Goal: Navigation & Orientation: Find specific page/section

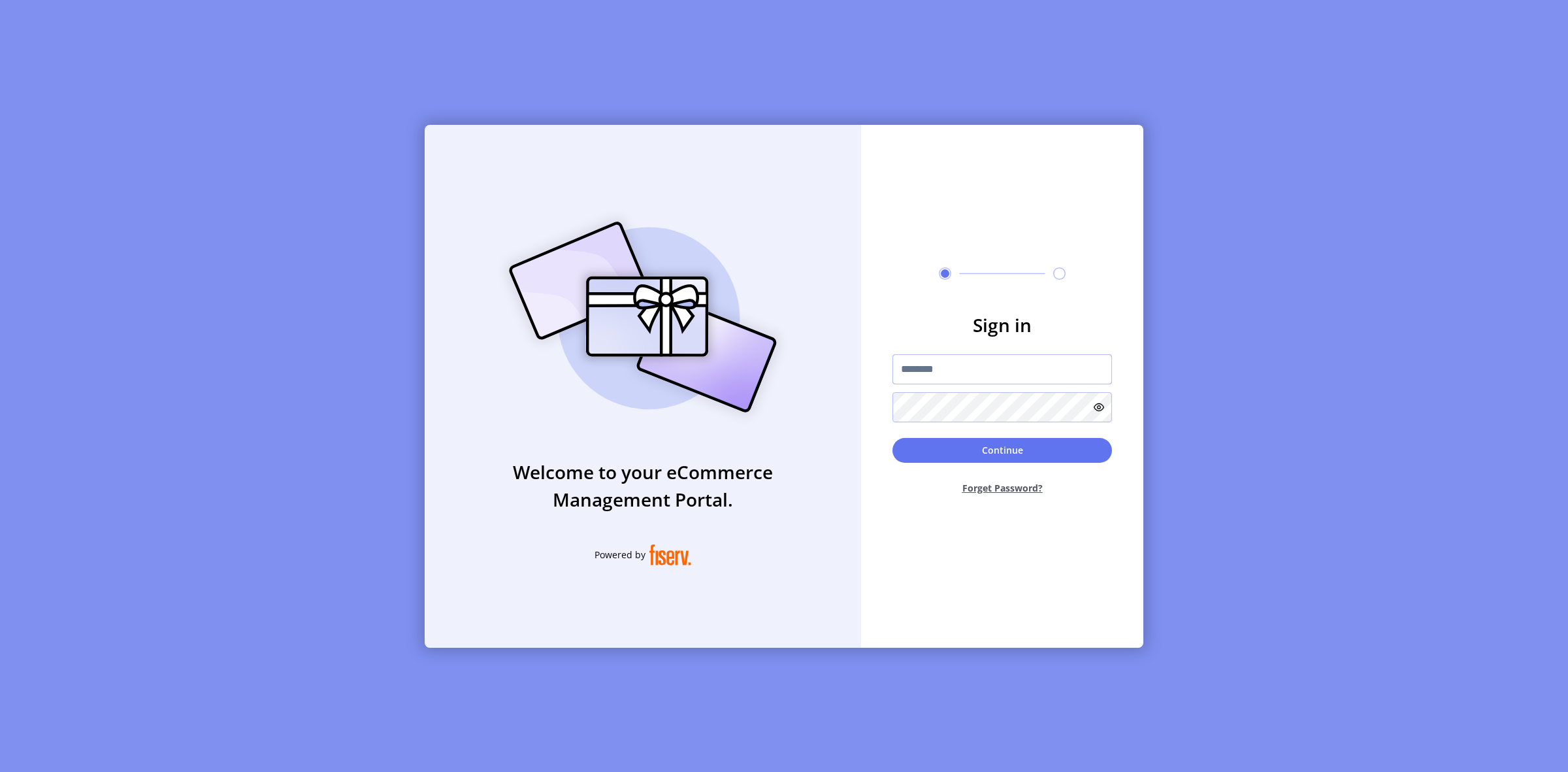
type input "**********"
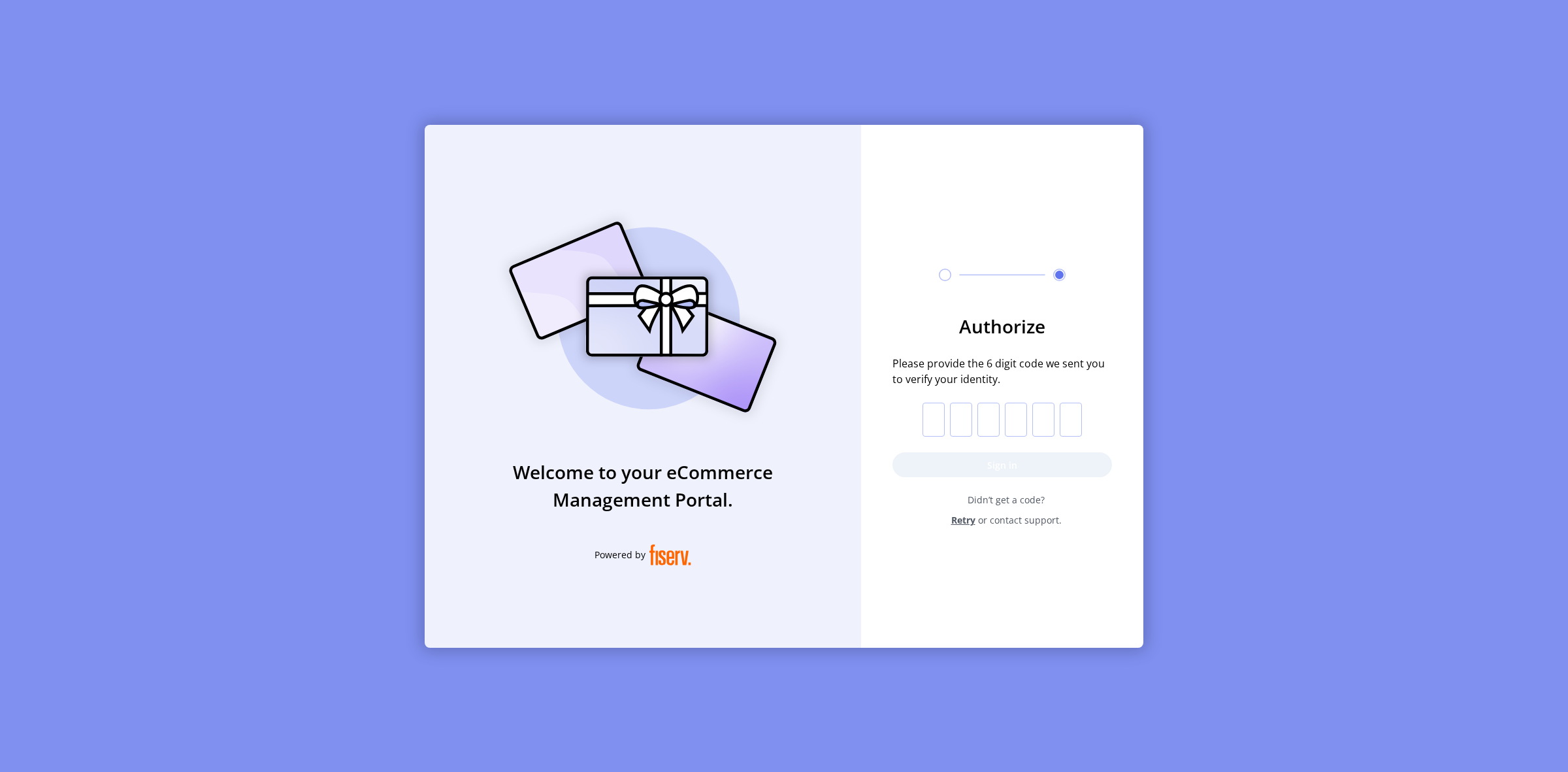
click at [935, 415] on input "text" at bounding box center [934, 420] width 22 height 34
type input "*"
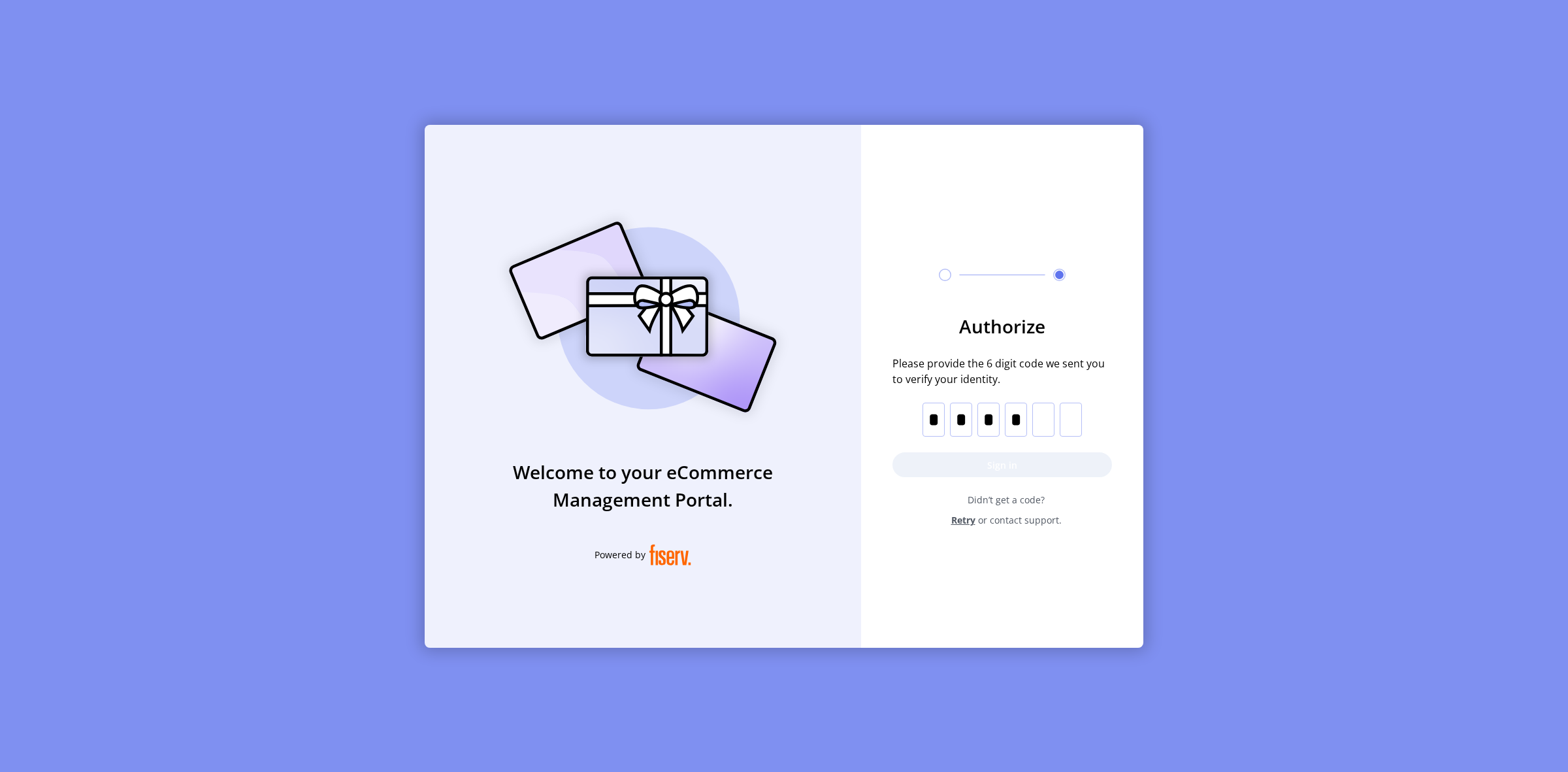
type input "*"
click at [1018, 458] on button "Sign in" at bounding box center [1002, 465] width 219 height 25
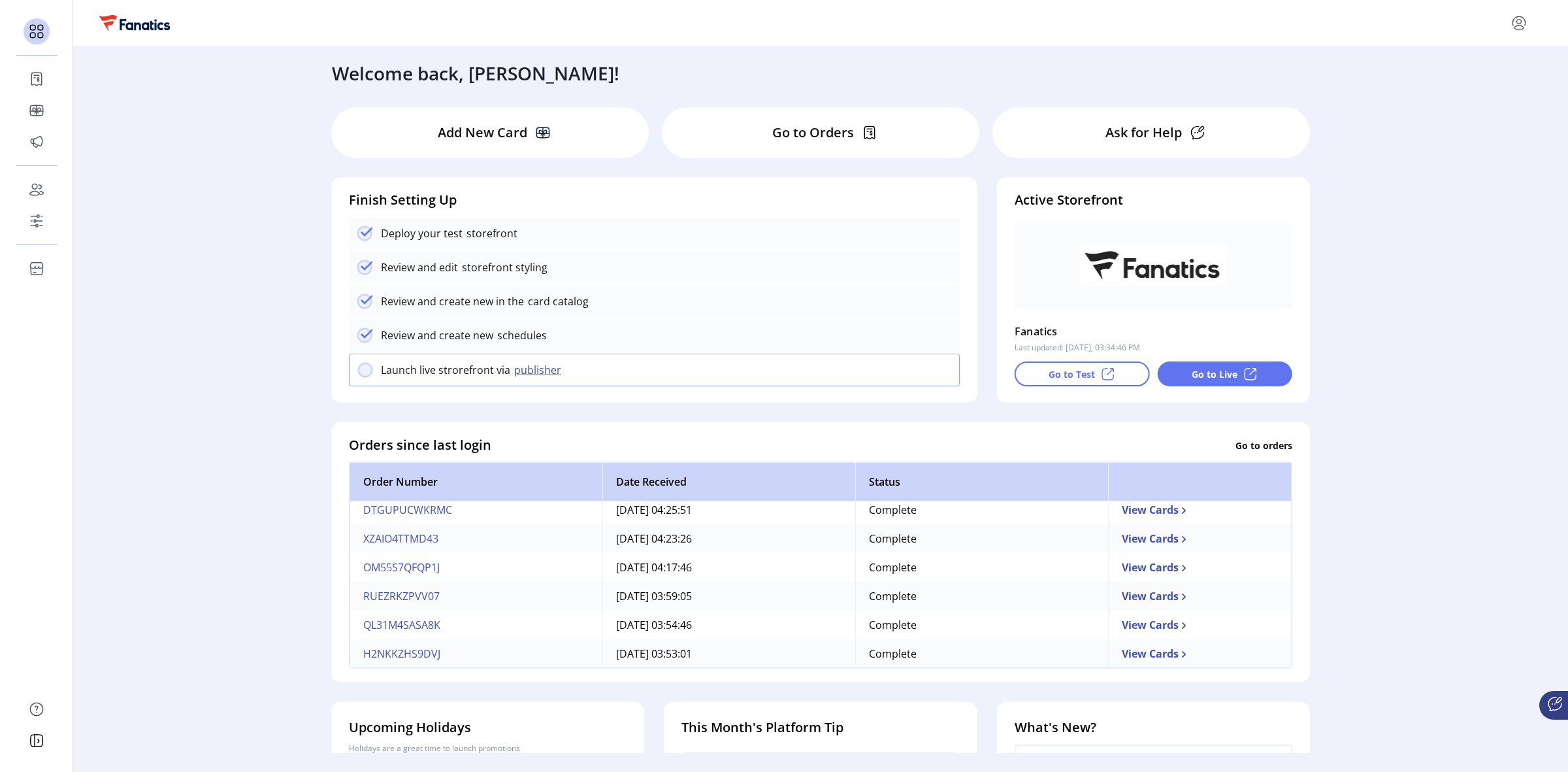
click at [1550, 703] on icon at bounding box center [1555, 704] width 16 height 16
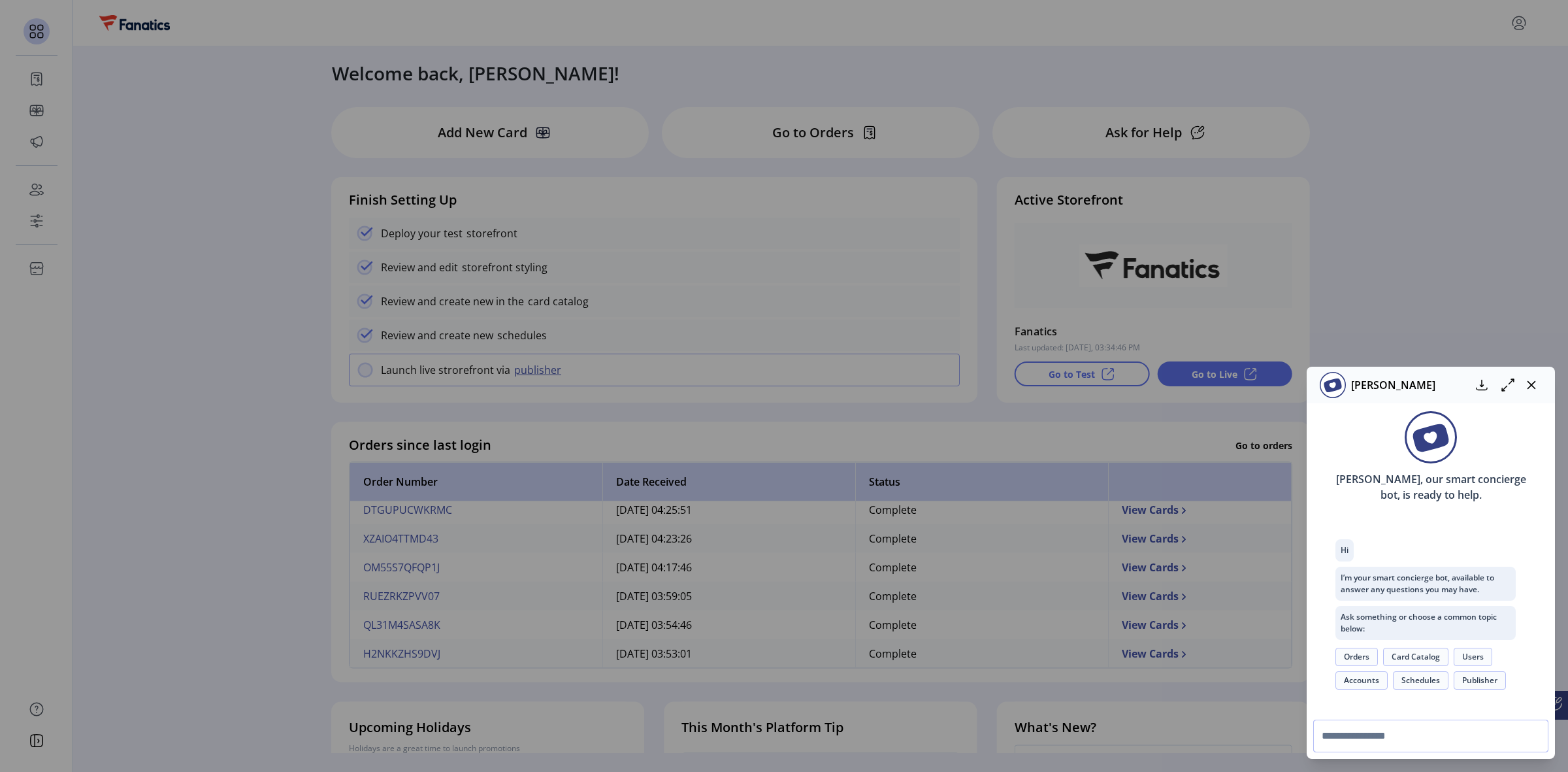
click at [1429, 736] on input "text" at bounding box center [1430, 736] width 235 height 33
type input "**********"
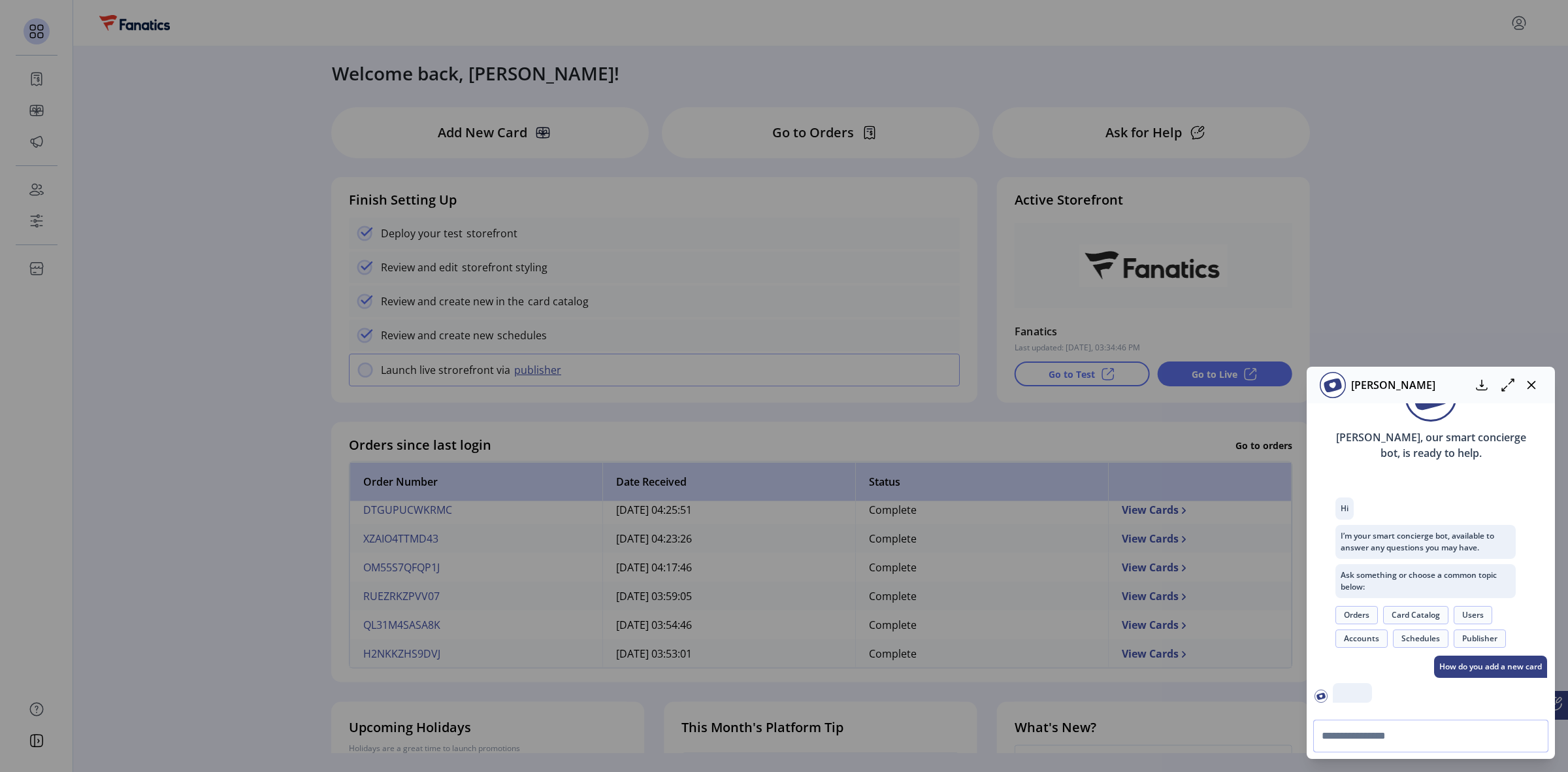
scroll to position [162, 0]
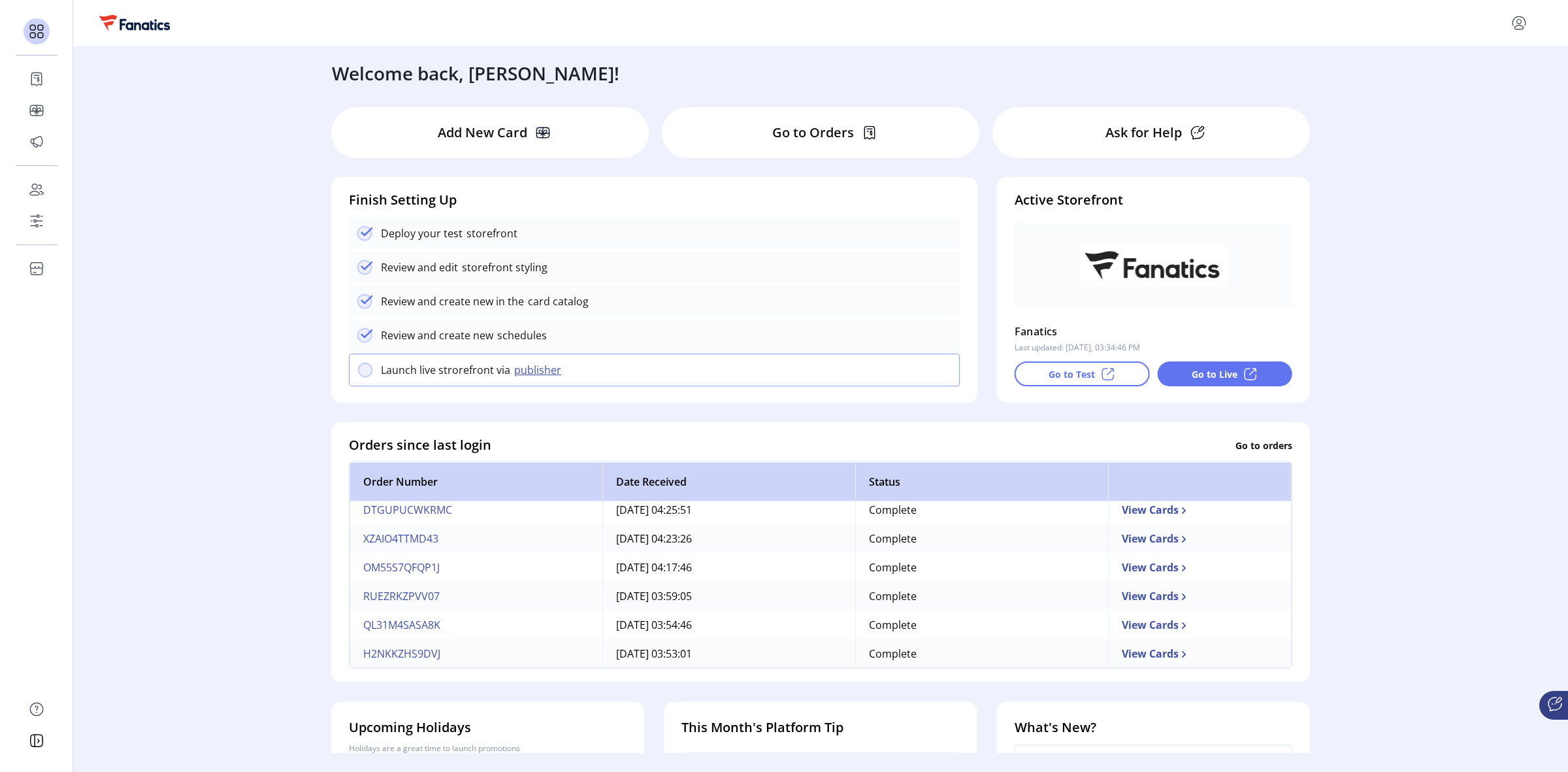
click at [147, 203] on div "[PERSON_NAME] [PERSON_NAME], our smart concierge bot, is ready to help. Hi I’m …" at bounding box center [784, 386] width 1568 height 772
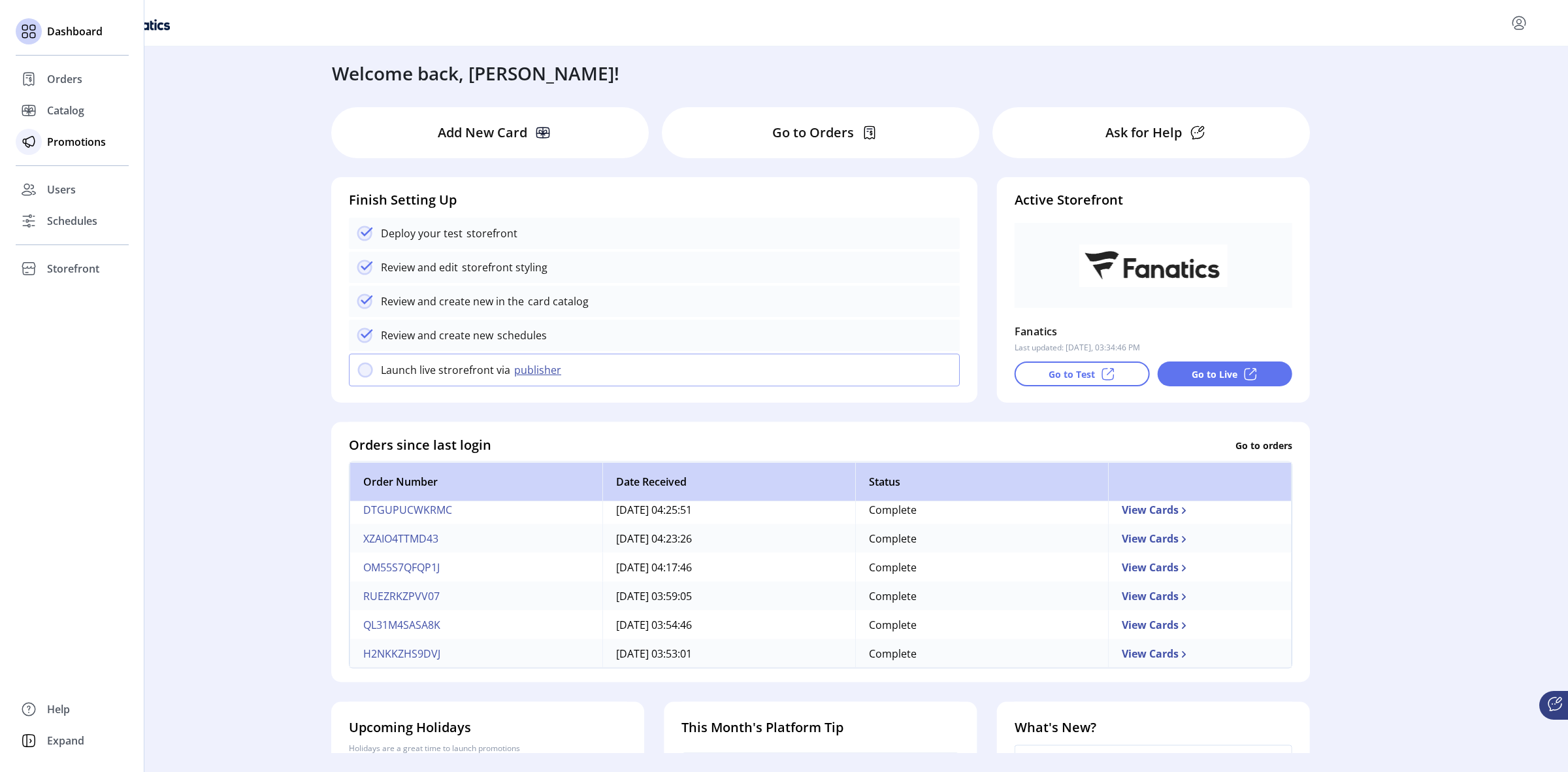
click at [82, 139] on span "Promotions" at bounding box center [76, 142] width 59 height 16
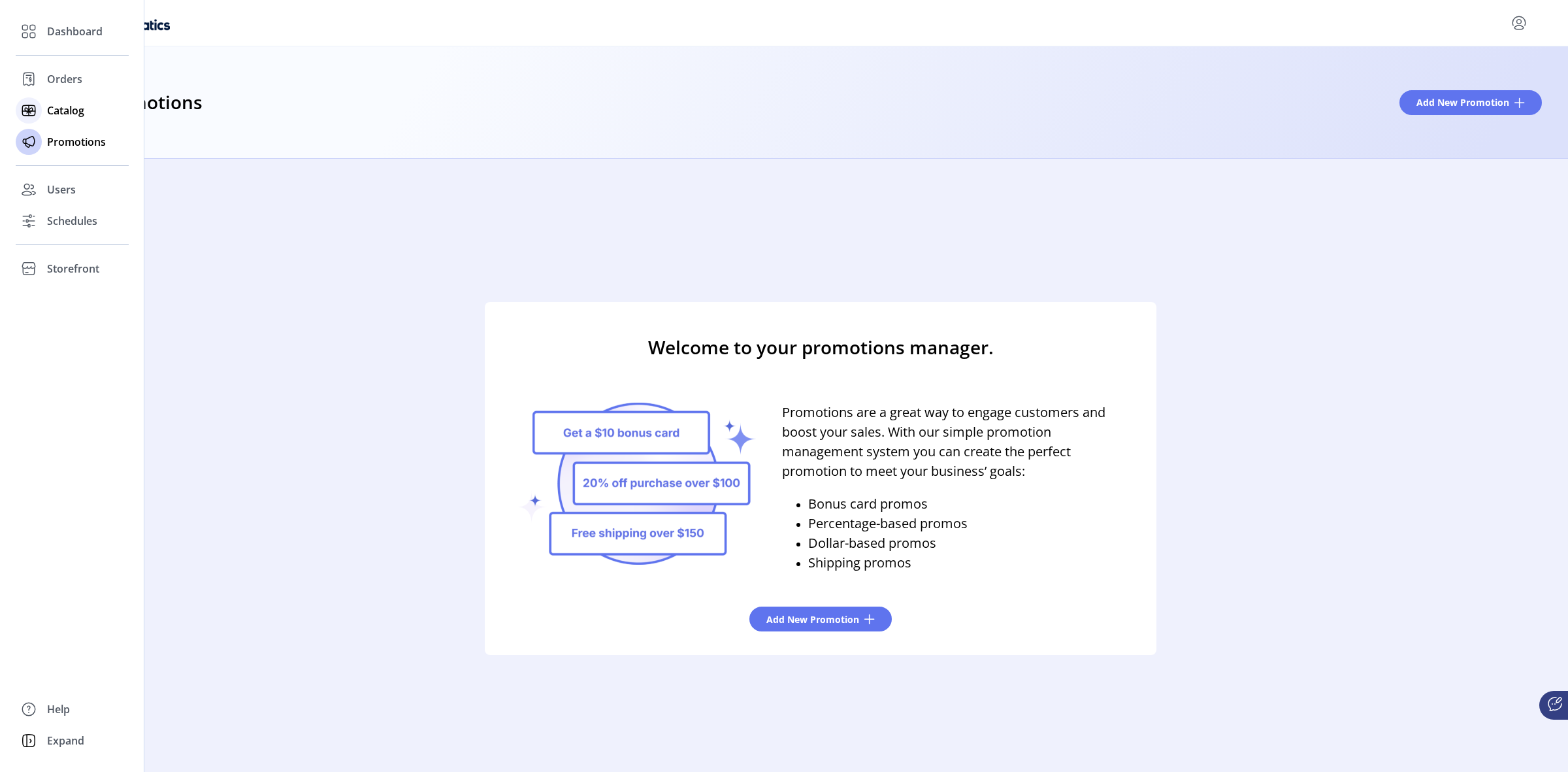
click at [67, 115] on span "Catalog" at bounding box center [65, 111] width 37 height 16
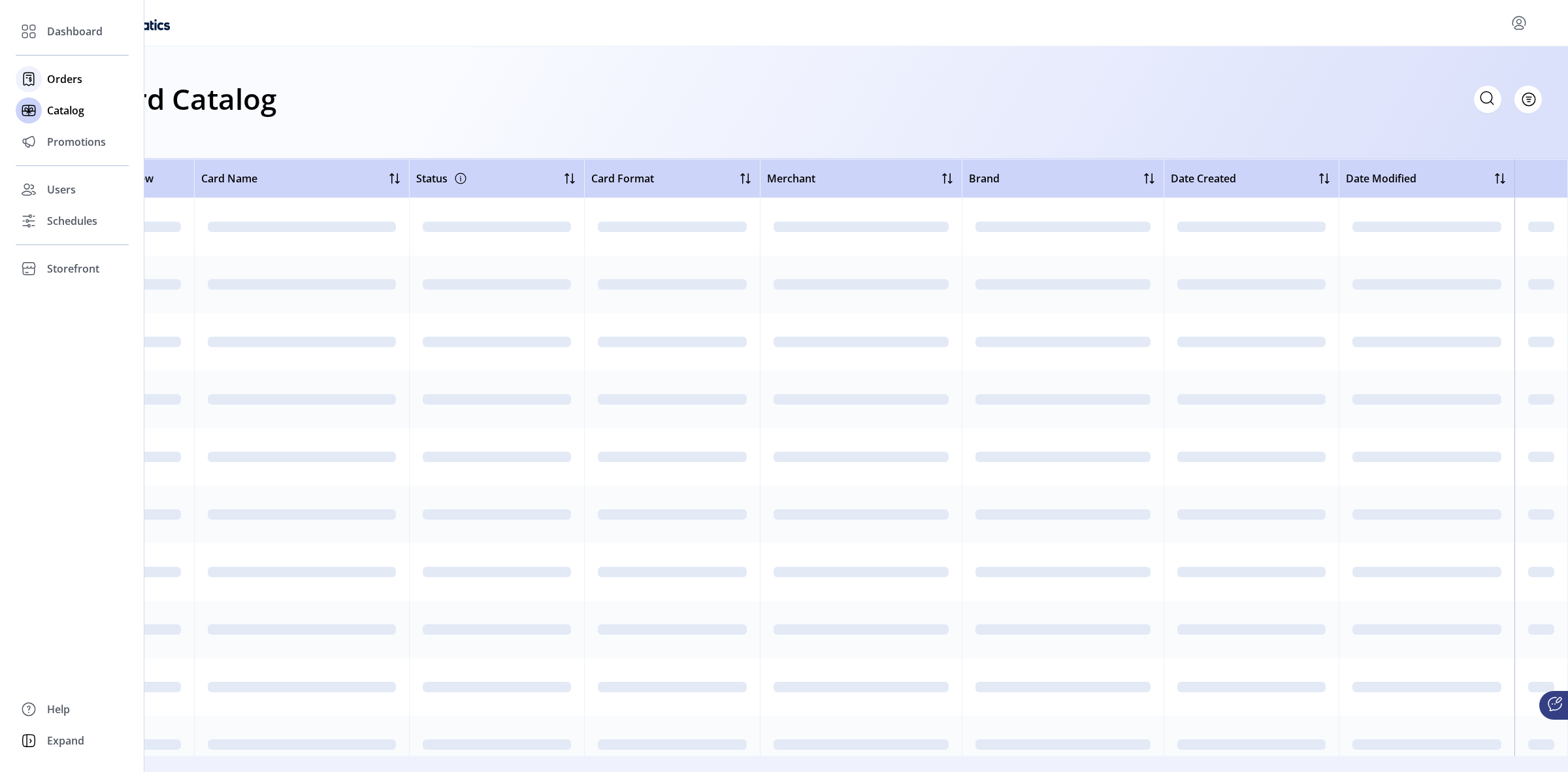
click at [55, 73] on span "Orders" at bounding box center [65, 79] width 36 height 16
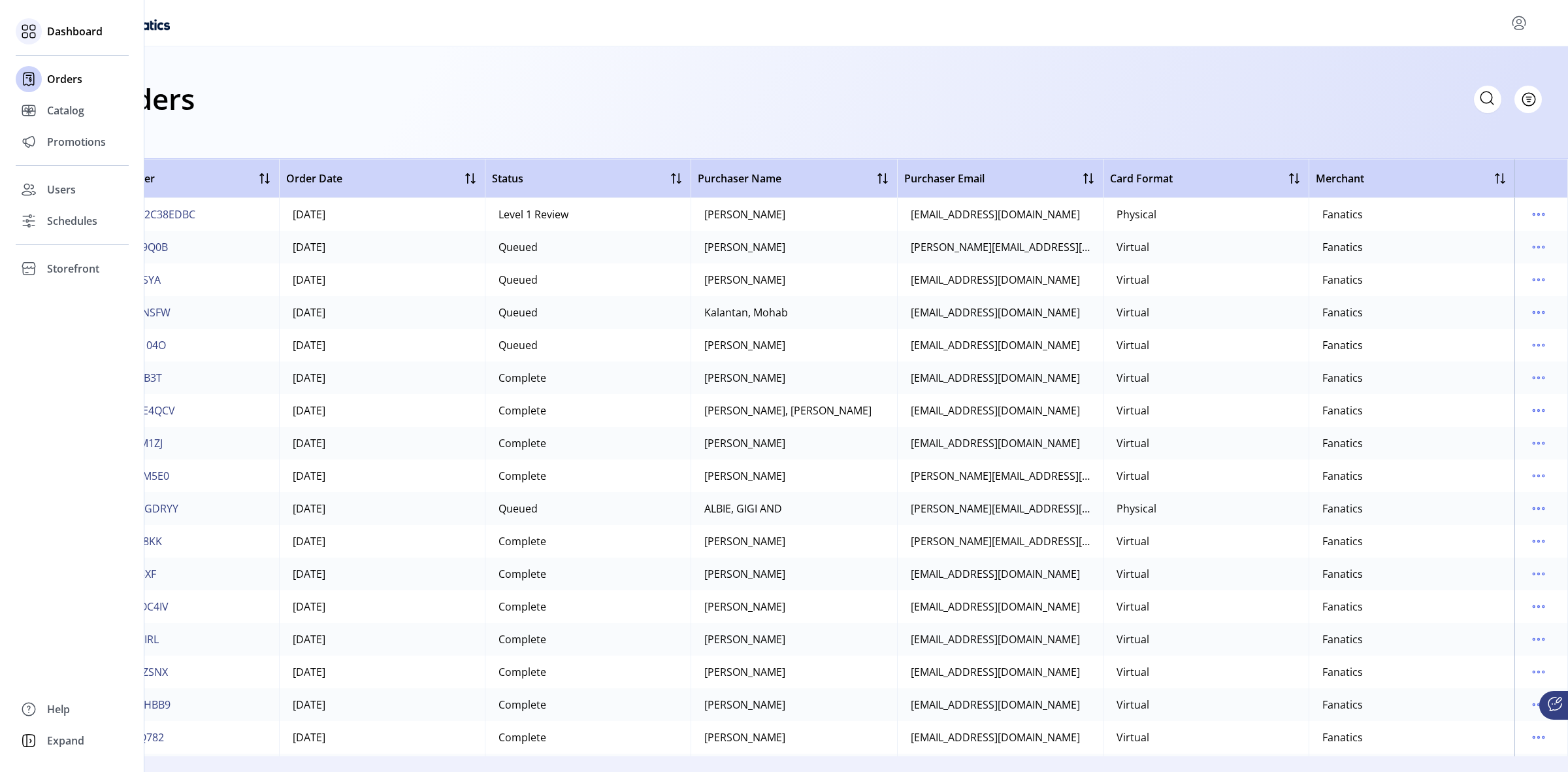
click at [64, 32] on span "Dashboard" at bounding box center [74, 32] width 55 height 16
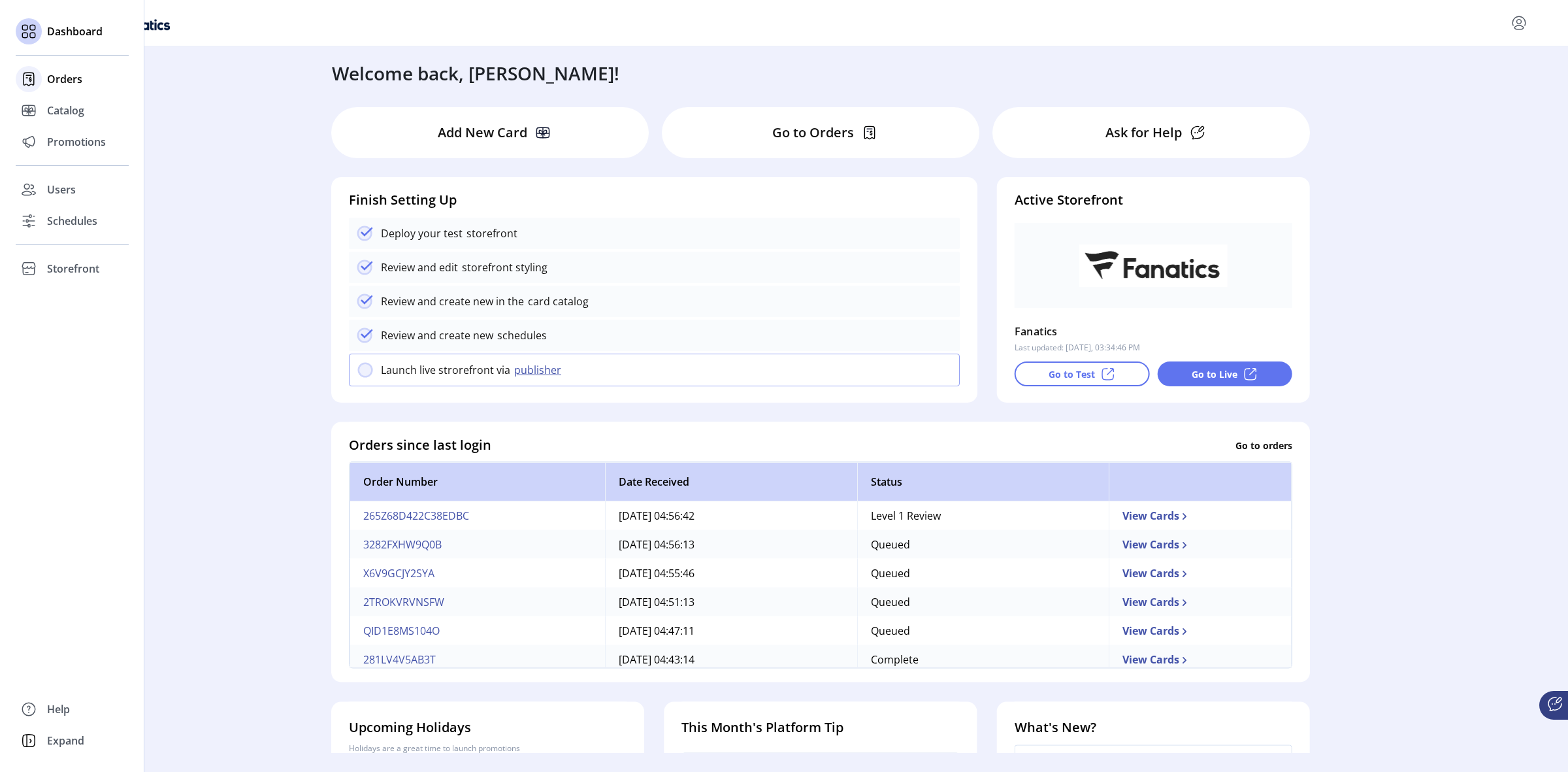
click at [67, 82] on span "Orders" at bounding box center [65, 79] width 36 height 16
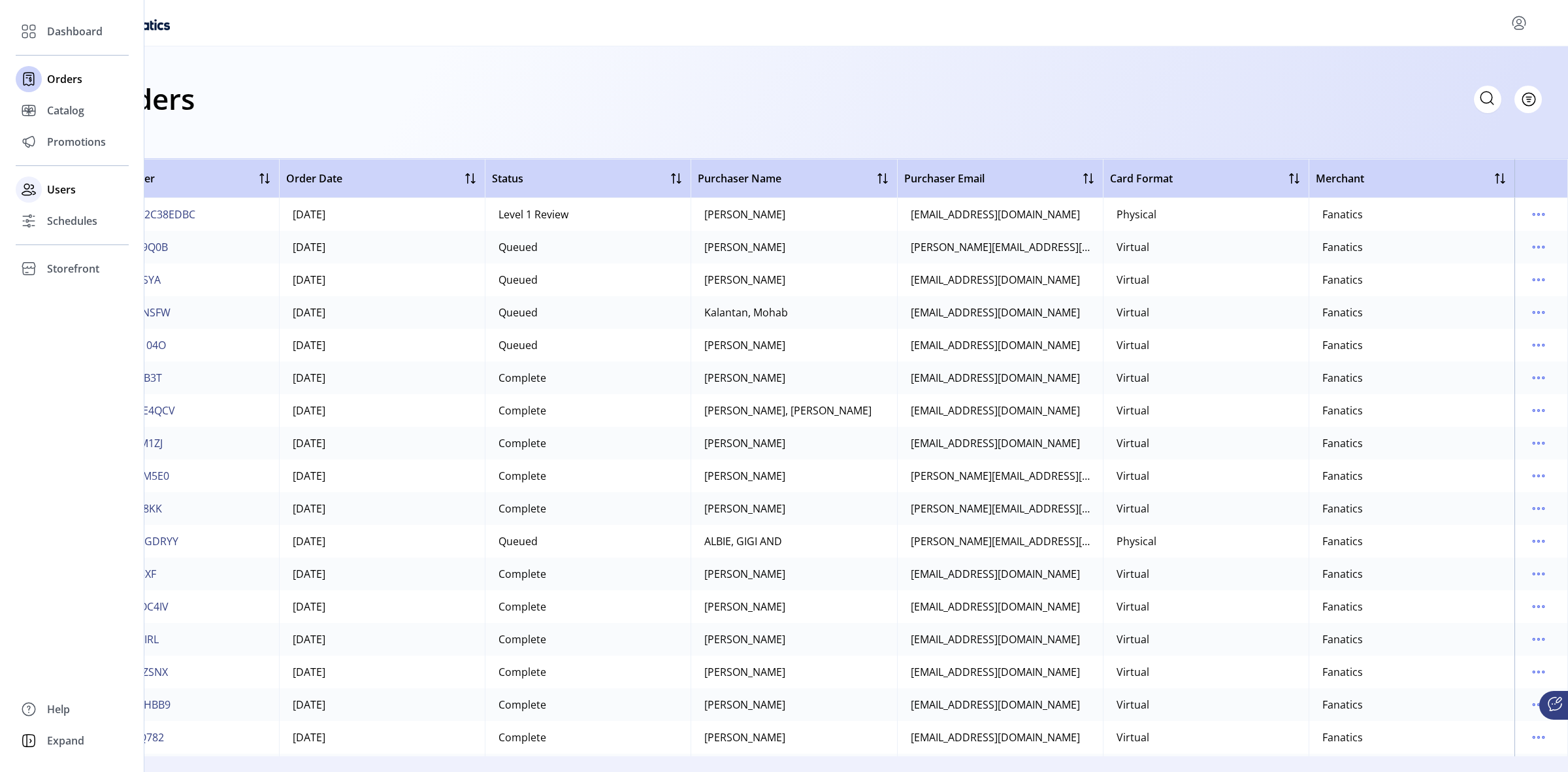
click at [45, 198] on div "Users" at bounding box center [72, 190] width 113 height 32
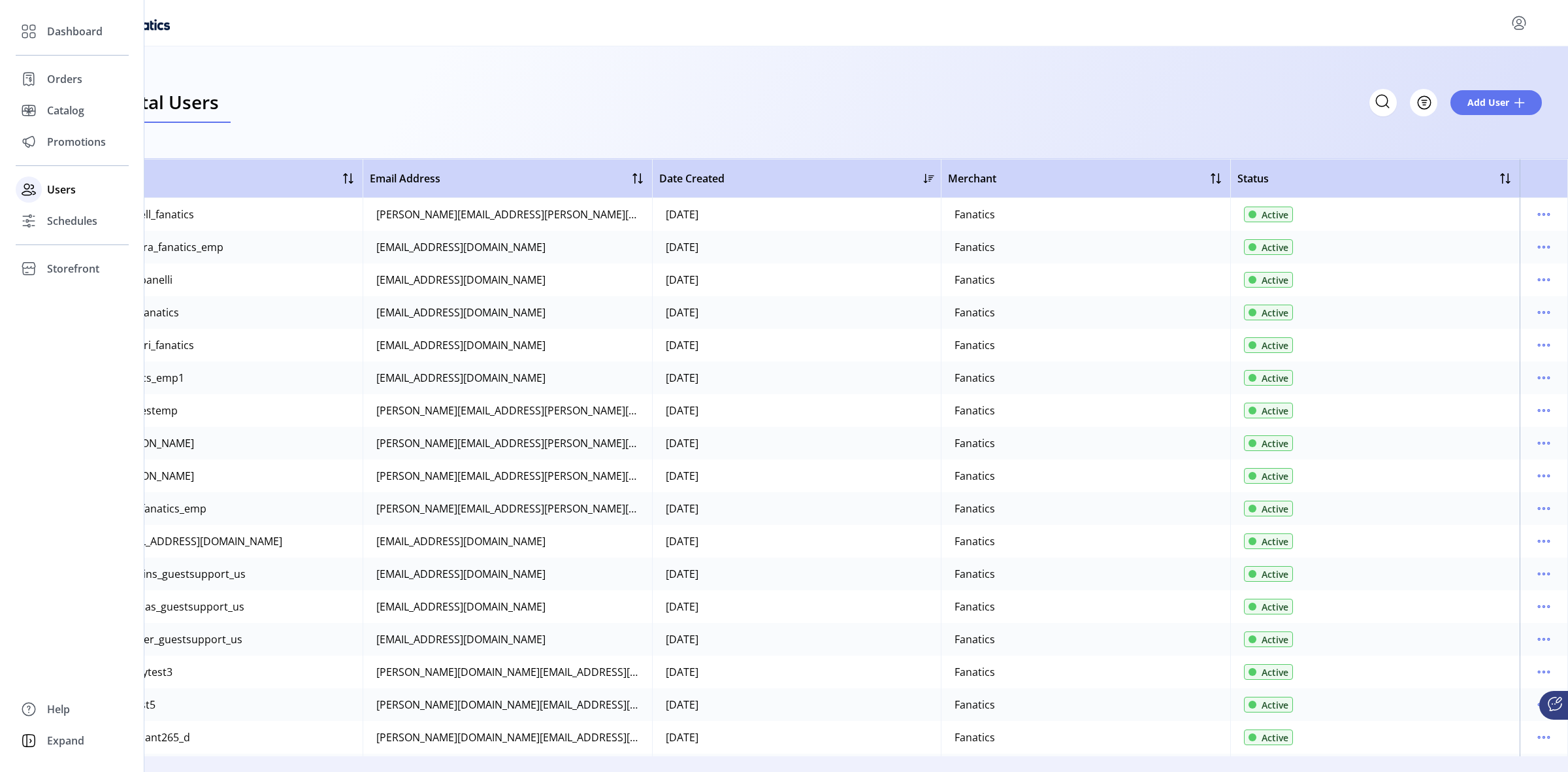
click at [72, 188] on span "Users" at bounding box center [61, 190] width 29 height 16
click at [78, 79] on span "Orders" at bounding box center [65, 79] width 36 height 16
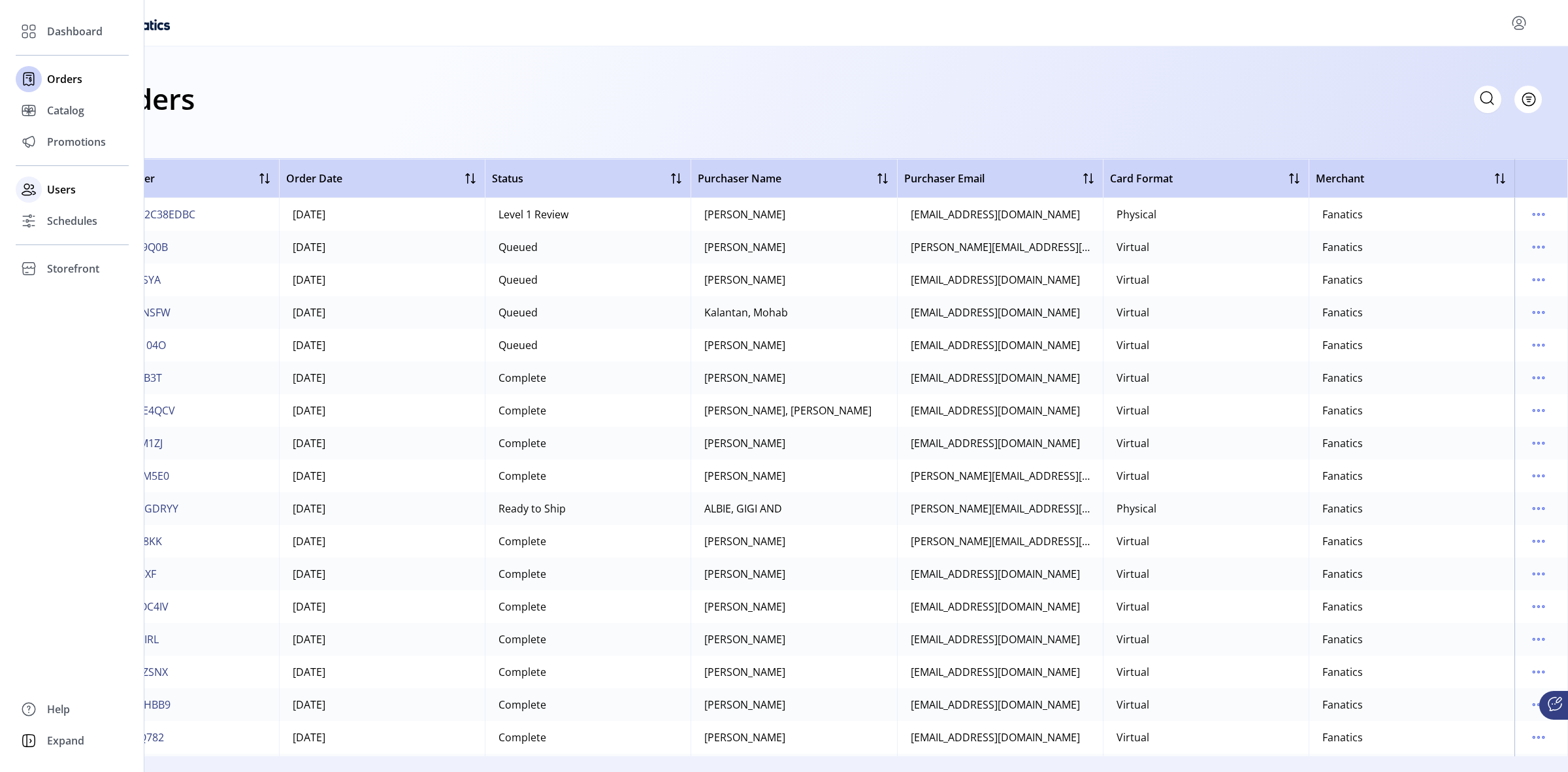
click at [71, 189] on span "Users" at bounding box center [61, 190] width 29 height 16
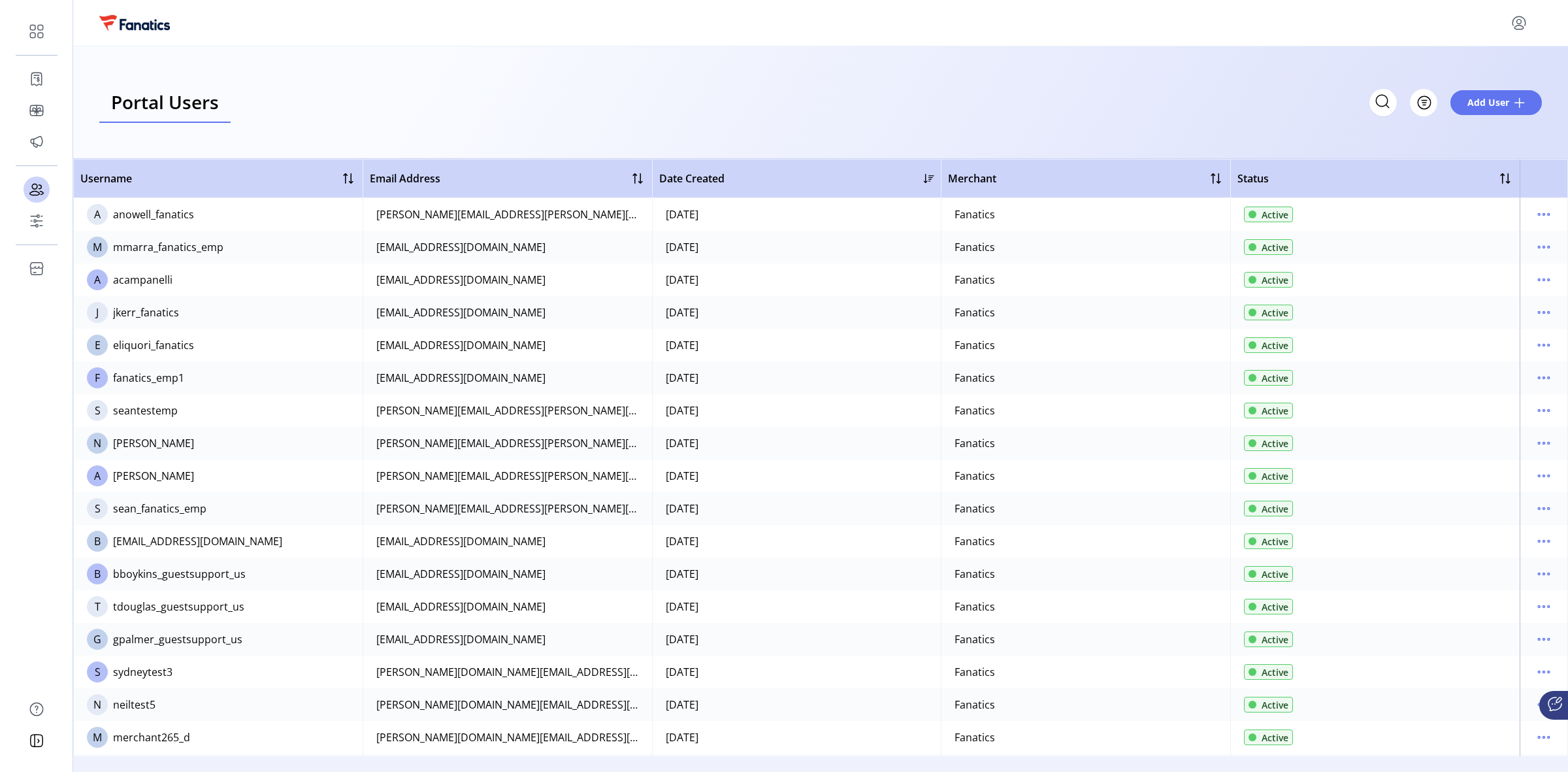
click at [341, 92] on div "Portal Users Storefront Users Filter Add User" at bounding box center [821, 102] width 1442 height 40
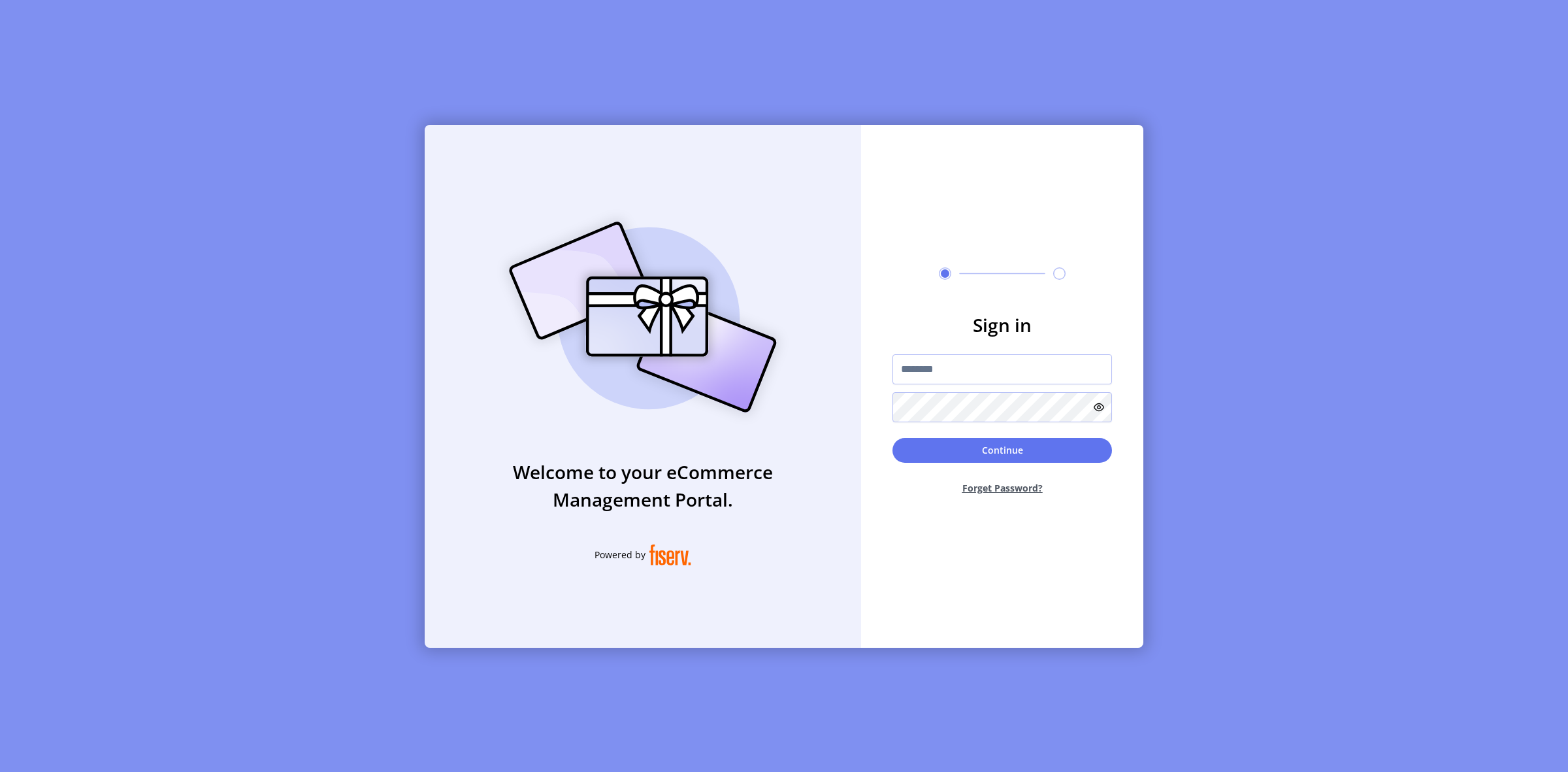
type input "**********"
